Goal: Find specific page/section: Find specific page/section

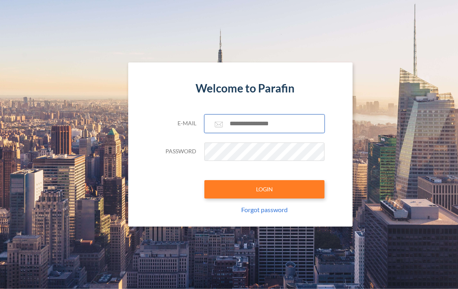
click at [251, 122] on input "text" at bounding box center [264, 124] width 120 height 18
click at [0, 289] on com-1password-button at bounding box center [0, 289] width 0 height 0
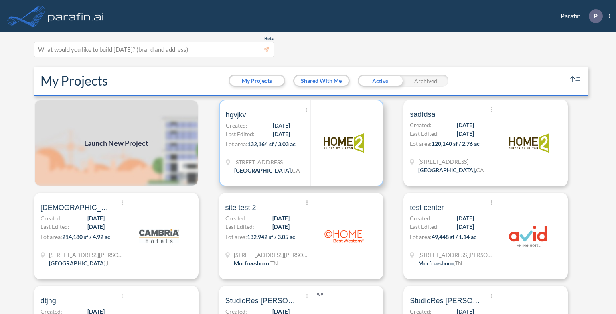
click at [283, 158] on div "[STREET_ADDRESS]" at bounding box center [268, 167] width 85 height 19
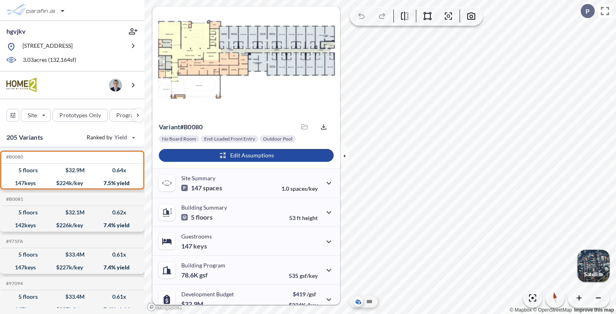
click at [73, 52] on p "[STREET_ADDRESS]" at bounding box center [47, 47] width 50 height 10
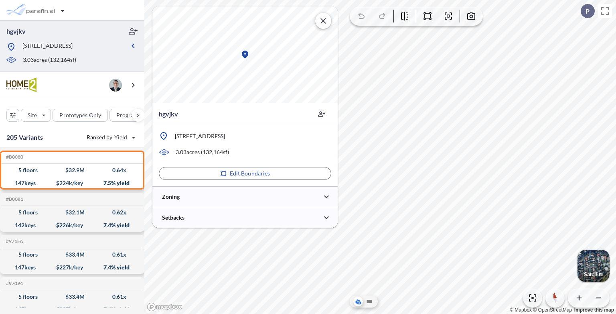
type input "*****"
click at [268, 198] on div at bounding box center [244, 196] width 185 height 20
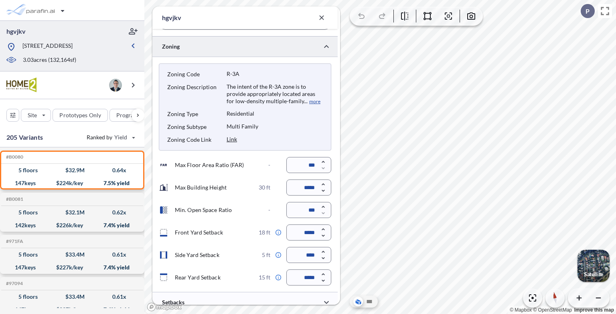
scroll to position [180, 0]
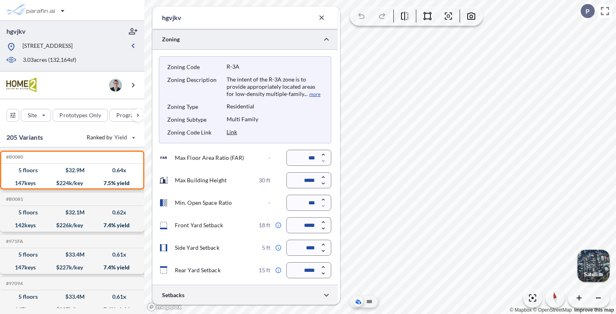
click at [282, 295] on div at bounding box center [244, 294] width 185 height 20
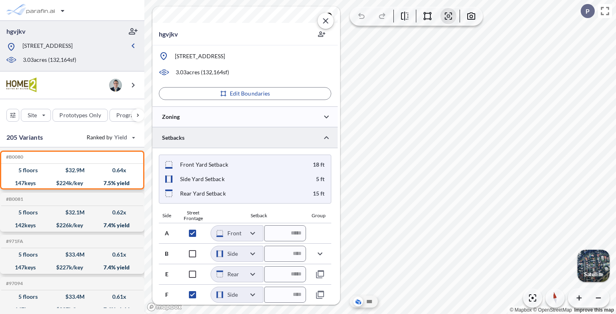
scroll to position [79, 0]
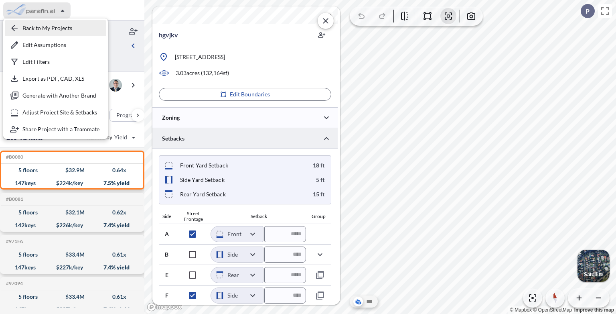
click at [60, 29] on div "button" at bounding box center [55, 28] width 101 height 16
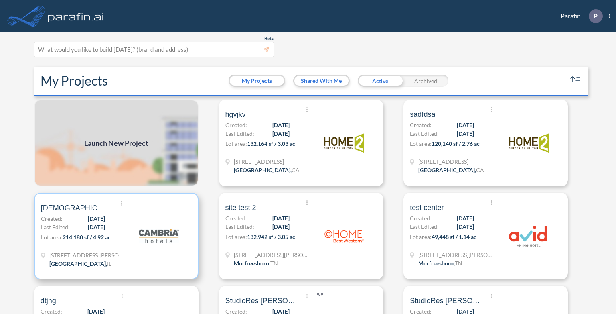
click at [171, 221] on img at bounding box center [159, 236] width 40 height 40
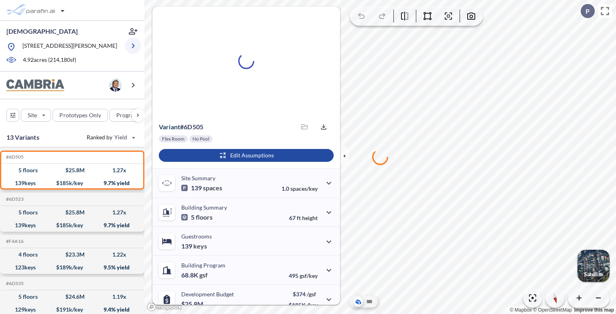
click at [128, 52] on button "button" at bounding box center [133, 46] width 16 height 16
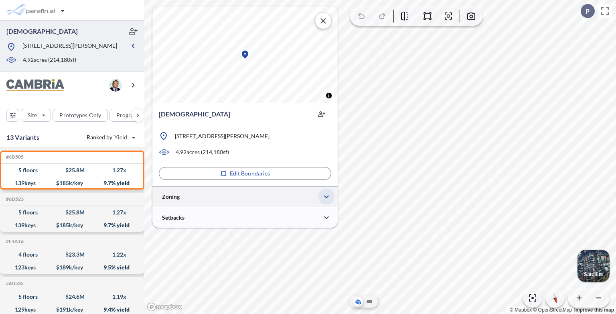
click at [330, 197] on icon "button" at bounding box center [327, 197] width 10 height 10
